Goal: Navigation & Orientation: Go to known website

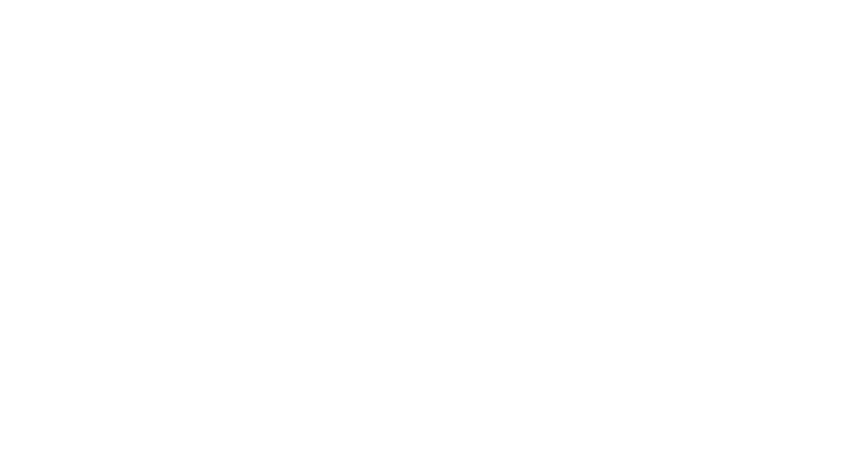
click at [127, 124] on body at bounding box center [426, 233] width 853 height 466
click at [157, 383] on body at bounding box center [426, 233] width 853 height 466
